Goal: Transaction & Acquisition: Purchase product/service

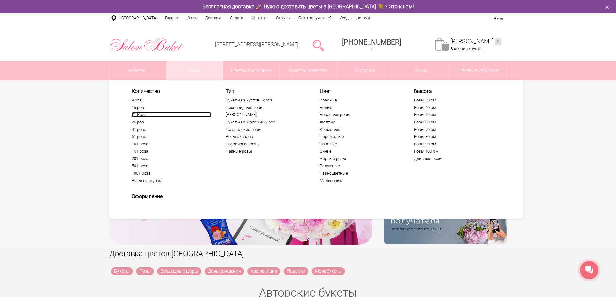
click at [138, 113] on link "21 Роза" at bounding box center [172, 114] width 80 height 5
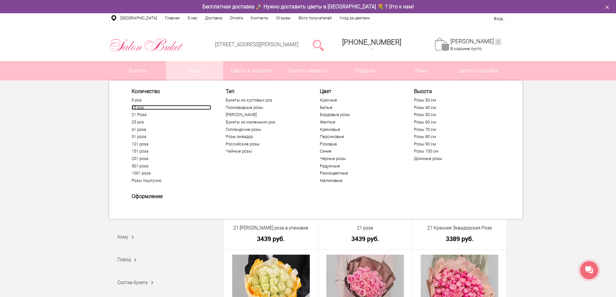
click at [138, 108] on link "15 роз" at bounding box center [172, 107] width 80 height 5
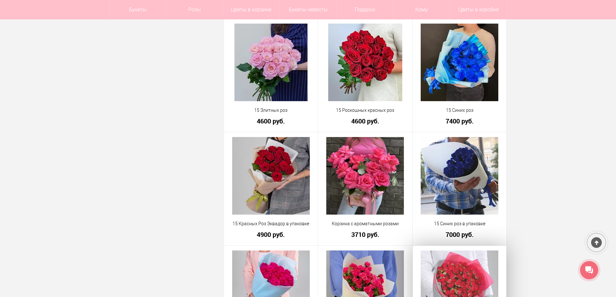
scroll to position [776, 0]
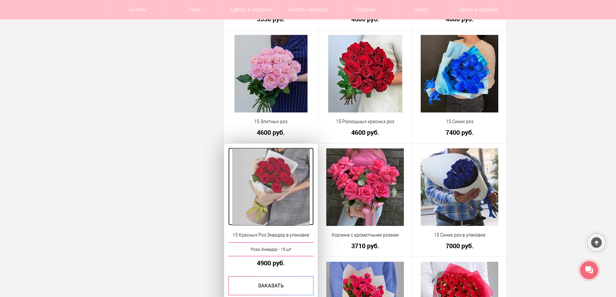
click at [272, 180] on img at bounding box center [271, 187] width 78 height 78
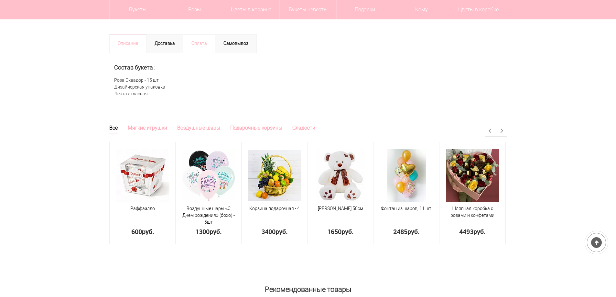
scroll to position [259, 0]
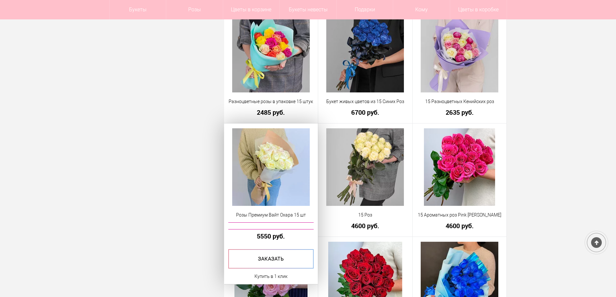
scroll to position [343, 0]
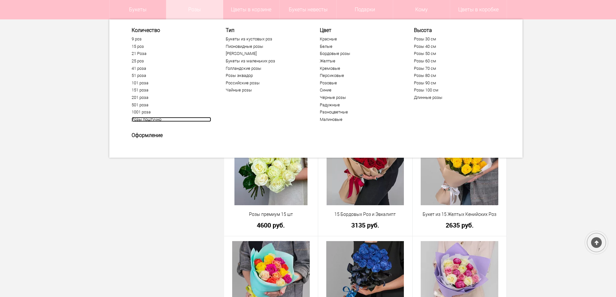
click at [155, 121] on link "Розы поштучно" at bounding box center [172, 119] width 80 height 5
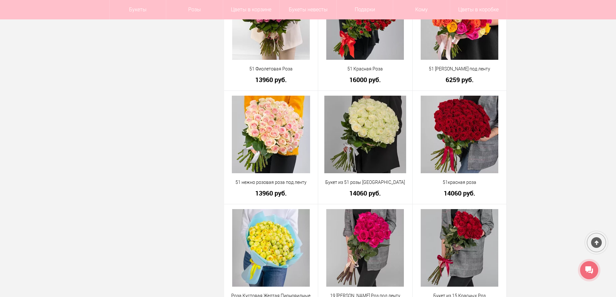
scroll to position [1067, 0]
